Goal: Obtain resource: Obtain resource

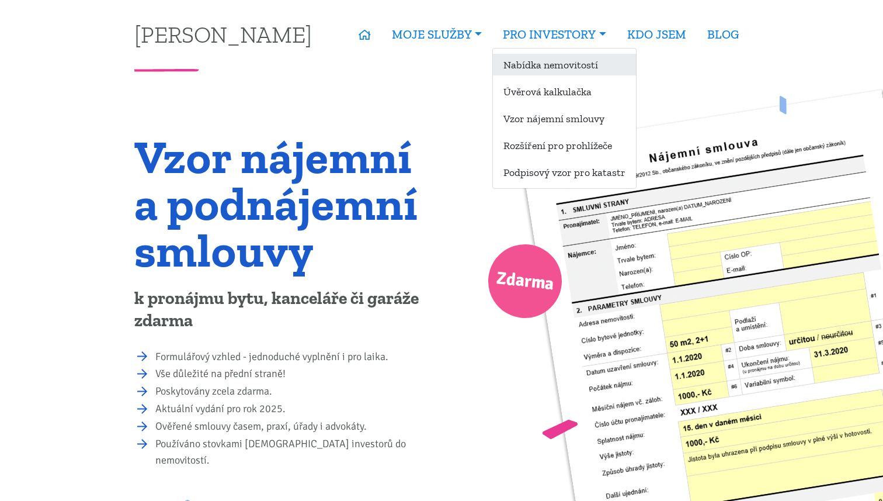
click at [551, 62] on link "Nabídka nemovitostí" at bounding box center [564, 65] width 143 height 22
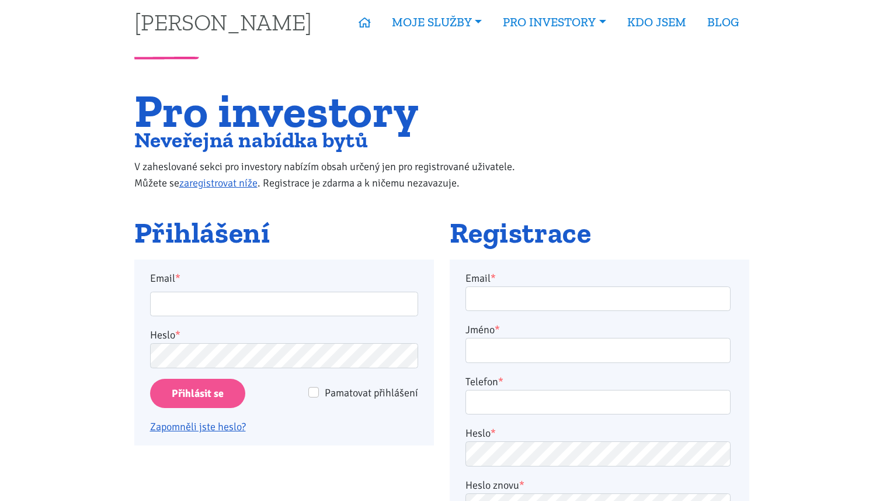
scroll to position [13, 0]
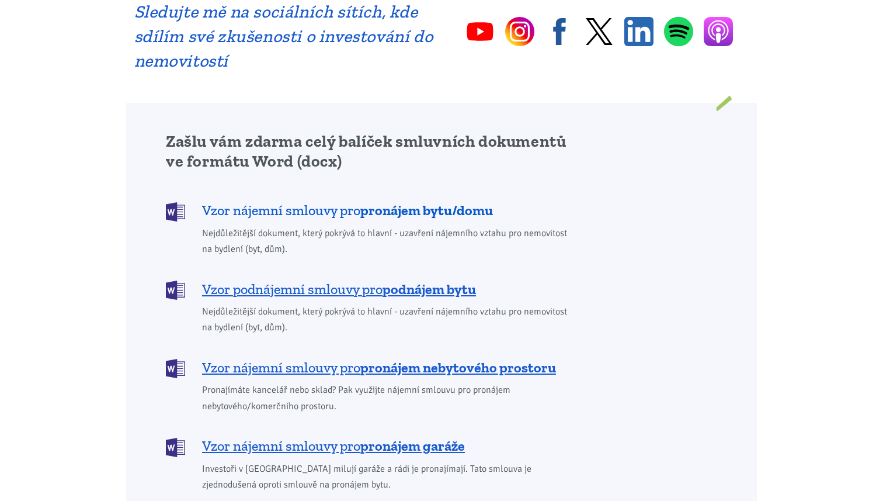
click at [391, 202] on b "pronájem bytu/domu" at bounding box center [426, 210] width 133 height 17
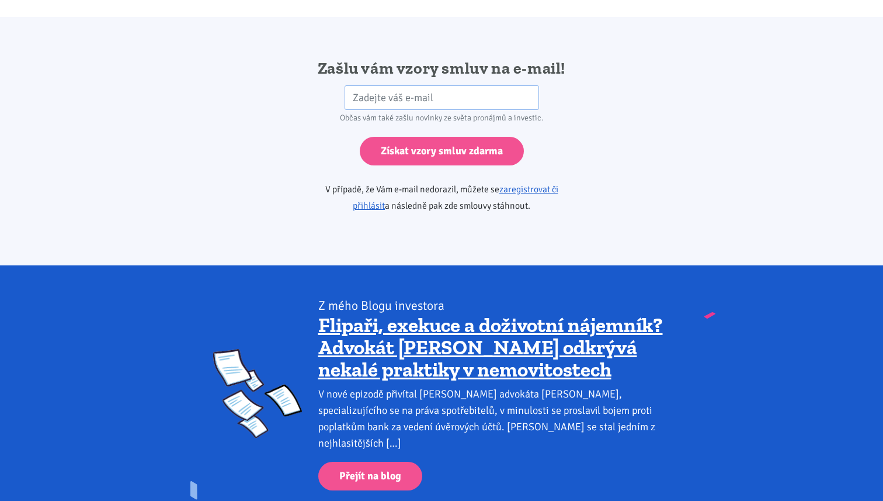
scroll to position [1951, 0]
